Goal: Information Seeking & Learning: Learn about a topic

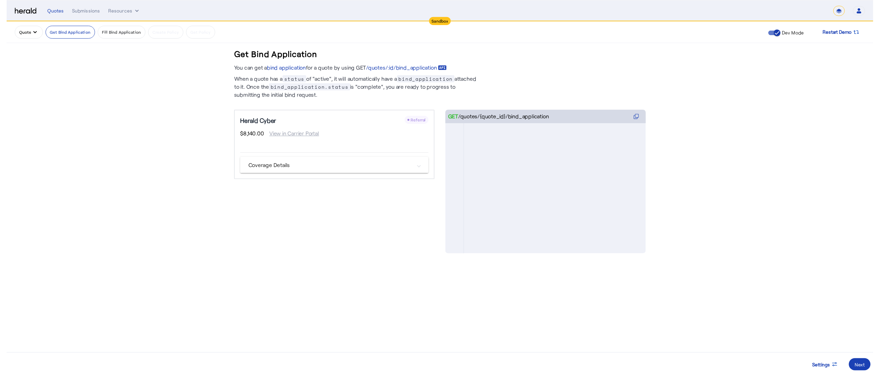
scroll to position [216, 0]
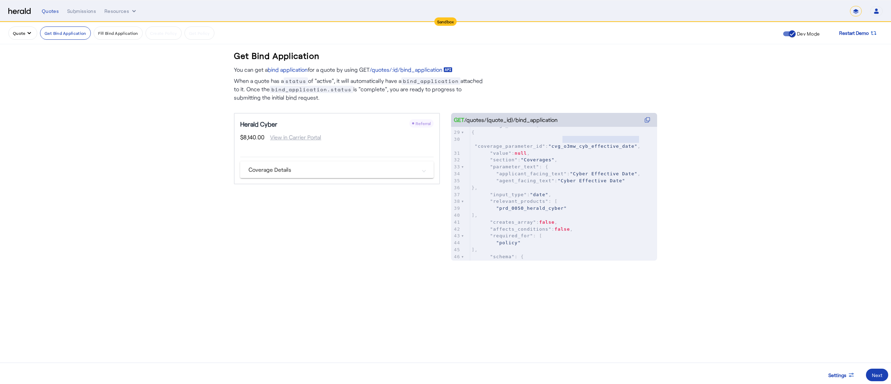
click at [24, 36] on button "Quote" at bounding box center [22, 32] width 29 height 13
click at [25, 103] on span "Get A Quote" at bounding box center [39, 101] width 51 height 8
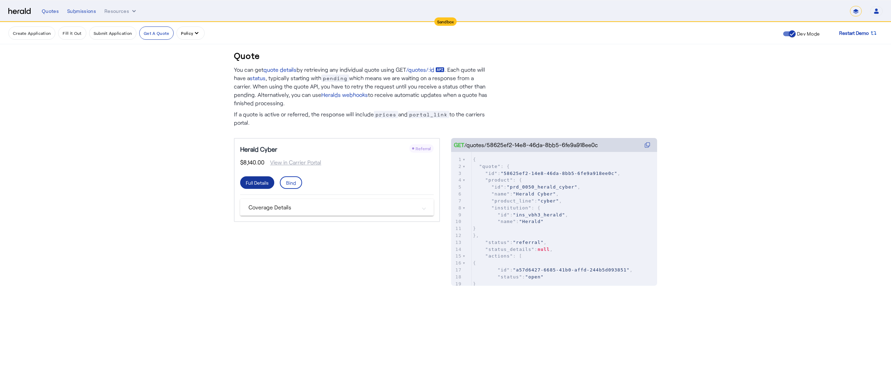
click at [258, 179] on div "Full Details" at bounding box center [257, 182] width 23 height 7
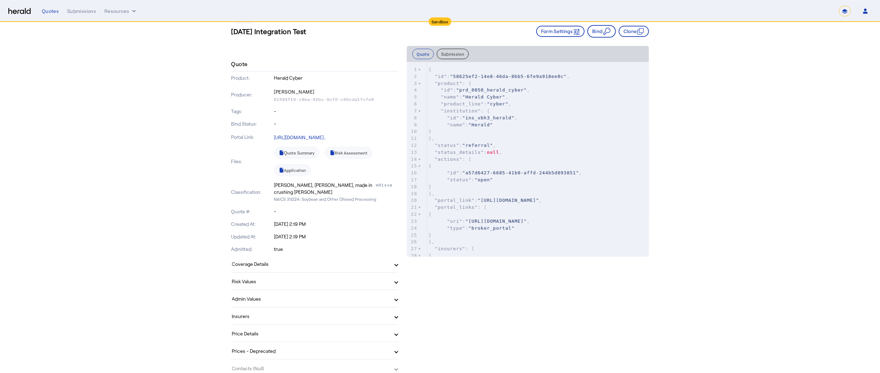
scroll to position [67, 0]
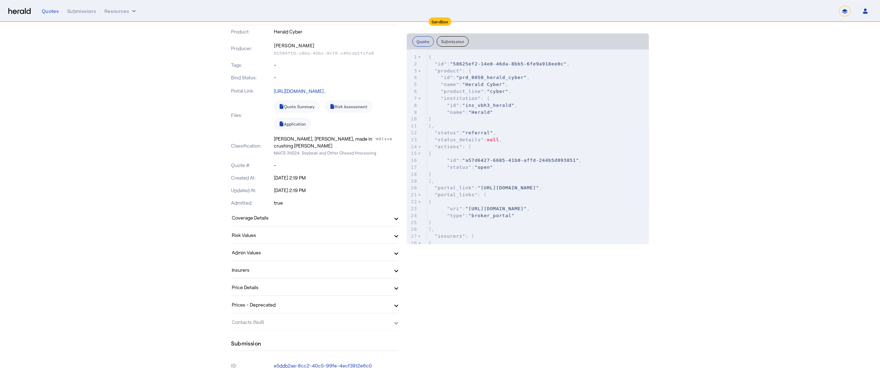
click at [332, 249] on mat-panel-title "Admin Values" at bounding box center [310, 252] width 157 height 7
click at [332, 252] on mat-panel-title "Admin Values" at bounding box center [310, 255] width 157 height 7
click at [317, 266] on mat-panel-title "Insurers" at bounding box center [310, 269] width 157 height 7
click at [317, 269] on mat-panel-title "Insurers" at bounding box center [310, 272] width 157 height 7
click at [313, 284] on mat-panel-title "Price Details" at bounding box center [310, 287] width 157 height 7
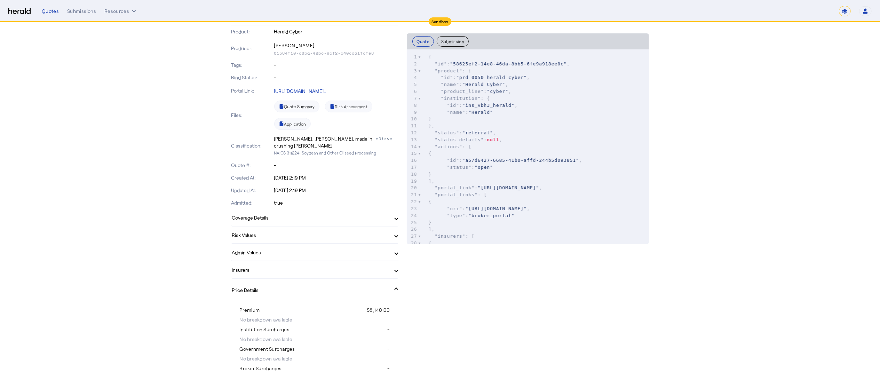
click at [313, 286] on mat-panel-title "Price Details" at bounding box center [310, 289] width 157 height 7
click at [264, 231] on mat-panel-title "Risk Values" at bounding box center [310, 234] width 157 height 7
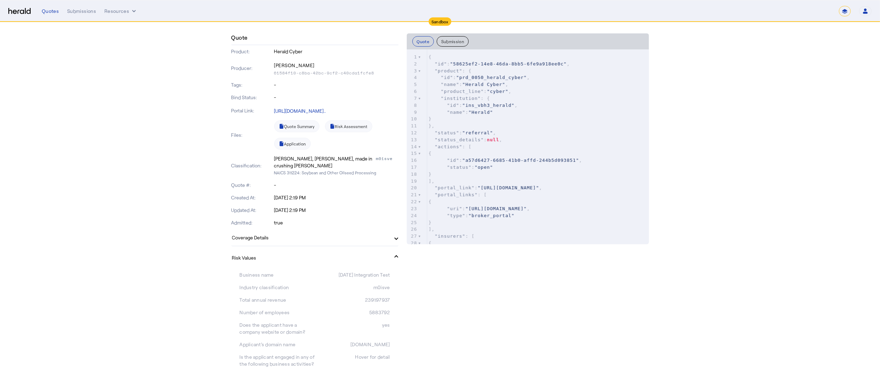
scroll to position [37, 0]
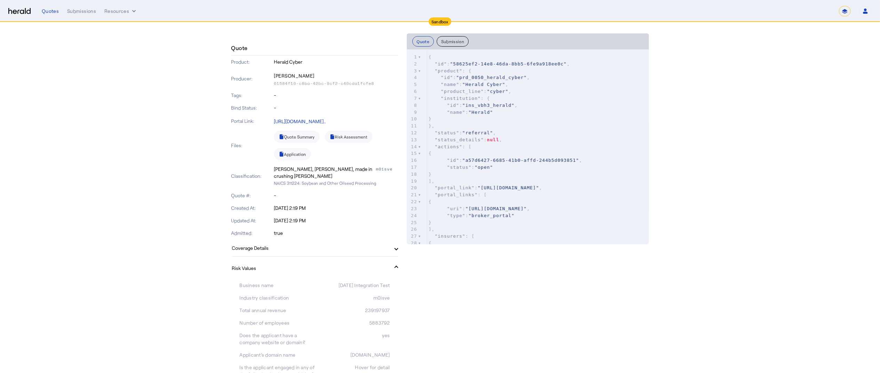
click at [389, 265] on mat-panel-title "Risk Values" at bounding box center [310, 268] width 157 height 7
type textarea "**********"
drag, startPoint x: 458, startPoint y: 62, endPoint x: 561, endPoint y: 62, distance: 103.0
click at [561, 62] on span ""58625ef2-14e8-46da-8bb5-6fe9a918ee0c"" at bounding box center [508, 63] width 117 height 5
